Goal: Task Accomplishment & Management: Use online tool/utility

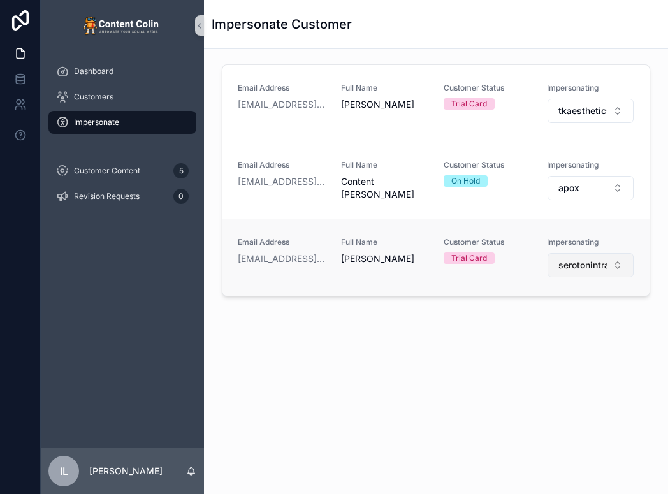
click at [571, 268] on span "serotonintravel" at bounding box center [584, 265] width 50 height 13
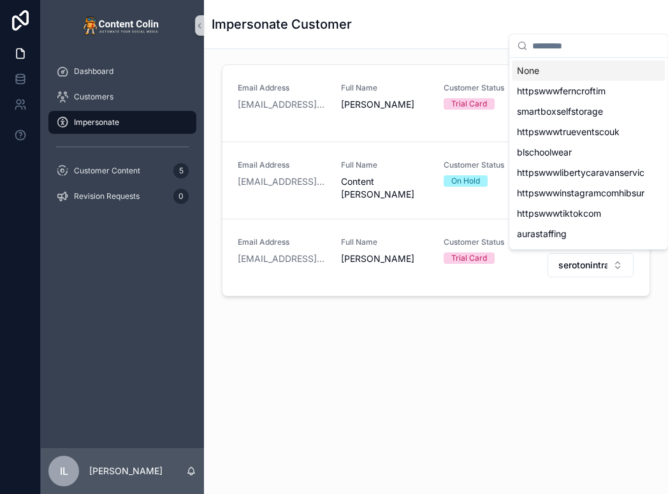
drag, startPoint x: 472, startPoint y: 405, endPoint x: 460, endPoint y: 392, distance: 17.2
click at [472, 406] on div "Impersonate Customer Email Address [EMAIL_ADDRESS][DOMAIN_NAME] Full Name [PERS…" at bounding box center [436, 204] width 464 height 409
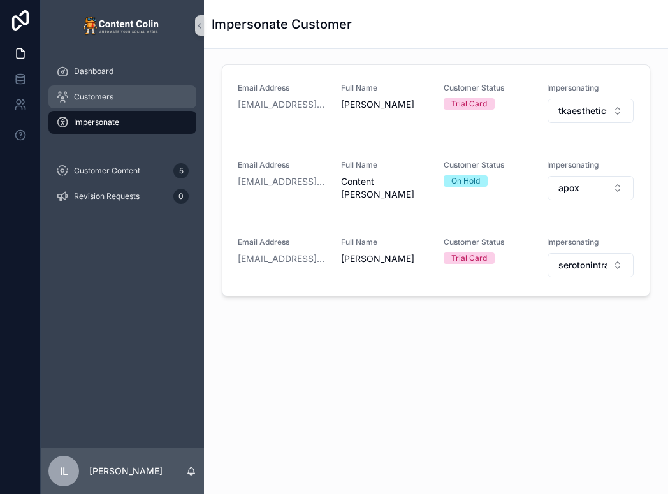
click at [128, 91] on div "Customers" at bounding box center [122, 97] width 133 height 20
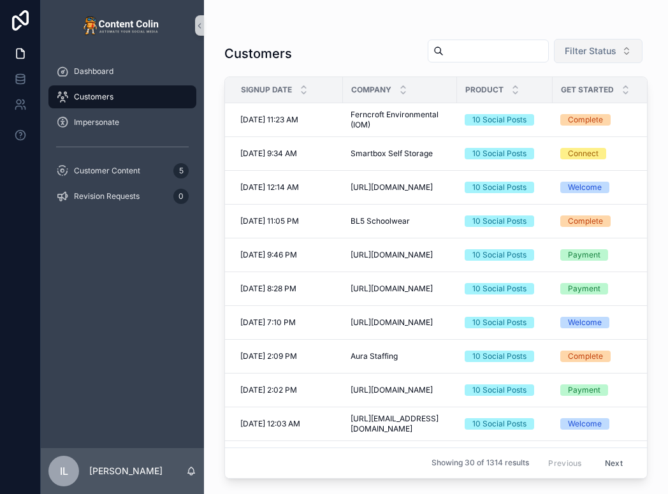
click at [576, 50] on span "Filter Status" at bounding box center [591, 51] width 52 height 13
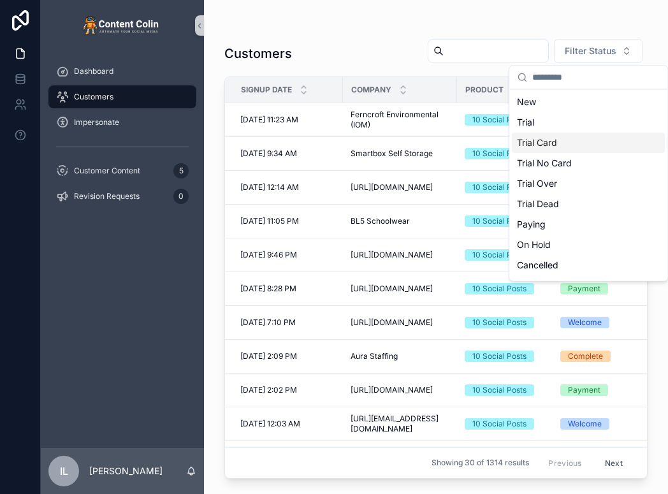
click at [602, 144] on div "Trial Card" at bounding box center [588, 143] width 153 height 20
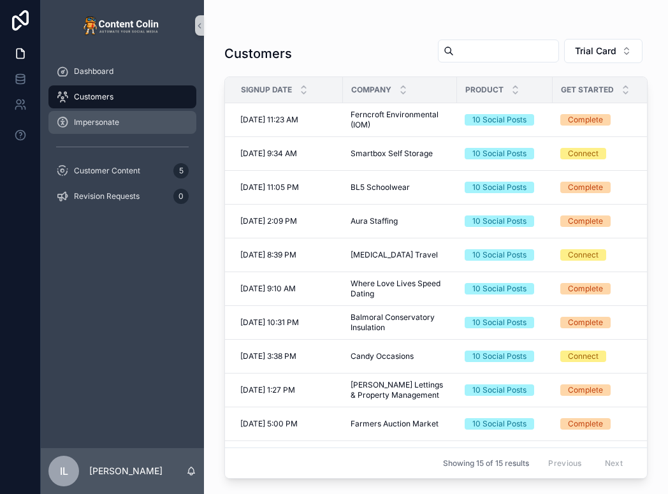
click at [108, 128] on div "Impersonate" at bounding box center [122, 122] width 133 height 20
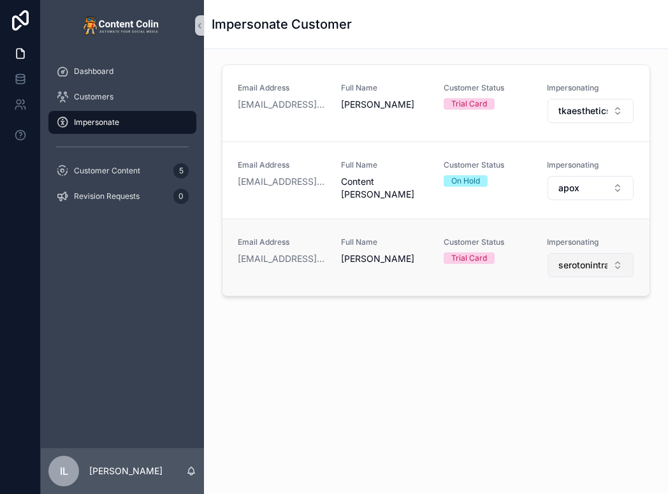
click at [583, 270] on span "serotonintravel" at bounding box center [584, 265] width 50 height 13
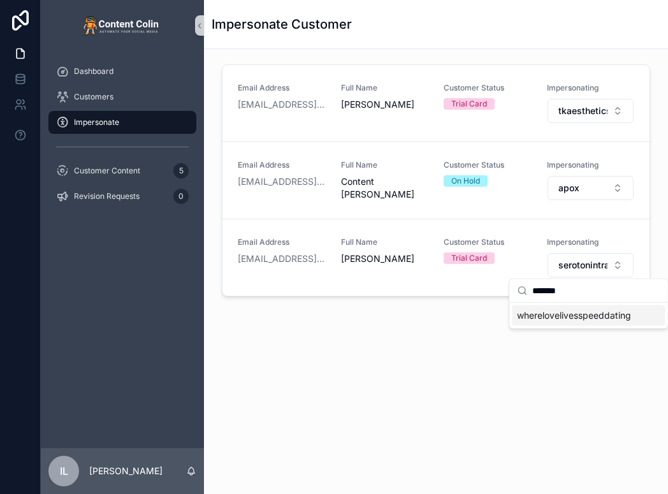
type input "*******"
click at [557, 321] on div "wherelovelivesspeeddating" at bounding box center [588, 315] width 153 height 20
click at [552, 400] on div "Impersonate Customer Email Address [EMAIL_ADDRESS][DOMAIN_NAME] Full Name [PERS…" at bounding box center [436, 204] width 464 height 409
